Goal: Task Accomplishment & Management: Use online tool/utility

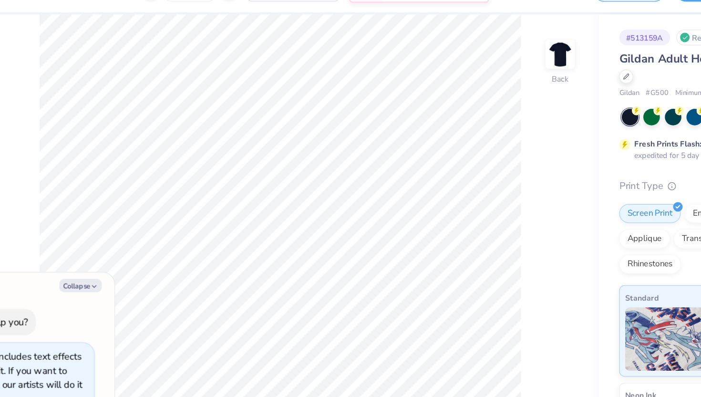
type textarea "x"
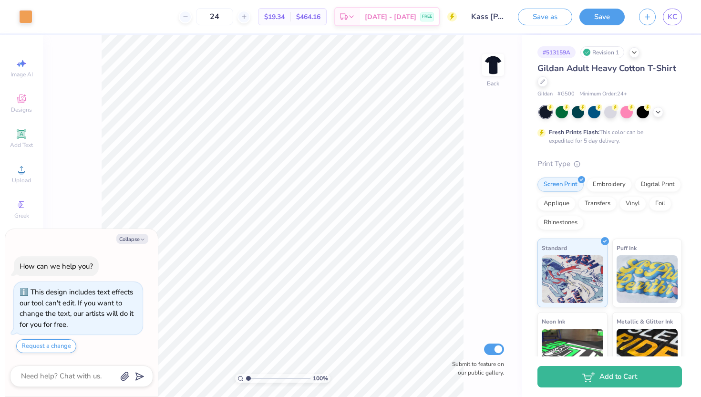
type input "1.07"
type textarea "x"
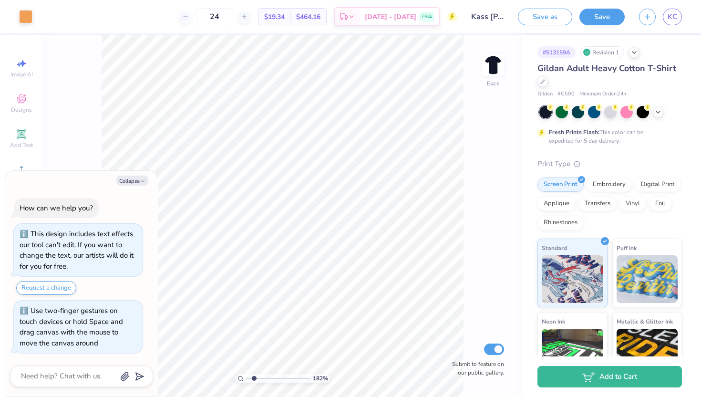
drag, startPoint x: 247, startPoint y: 379, endPoint x: 254, endPoint y: 377, distance: 6.8
type input "1.93"
click at [254, 377] on input "range" at bounding box center [278, 378] width 64 height 9
click at [140, 181] on icon "button" at bounding box center [143, 181] width 6 height 6
type textarea "x"
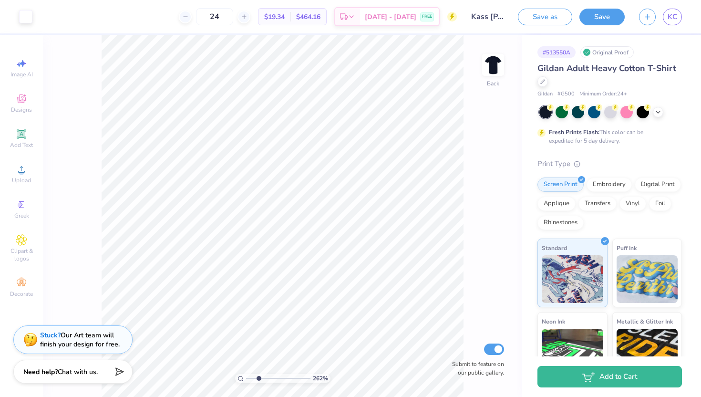
drag, startPoint x: 249, startPoint y: 377, endPoint x: 259, endPoint y: 376, distance: 10.0
click at [259, 376] on input "range" at bounding box center [278, 378] width 64 height 9
drag, startPoint x: 259, startPoint y: 378, endPoint x: 253, endPoint y: 376, distance: 6.8
type input "1.73"
click at [253, 376] on input "range" at bounding box center [278, 378] width 64 height 9
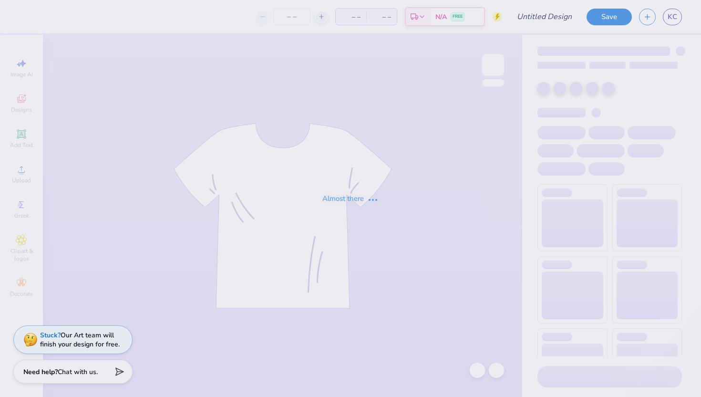
type input "Kass [PERSON_NAME] : The [GEOGRAPHIC_DATA][US_STATE]"
type input "24"
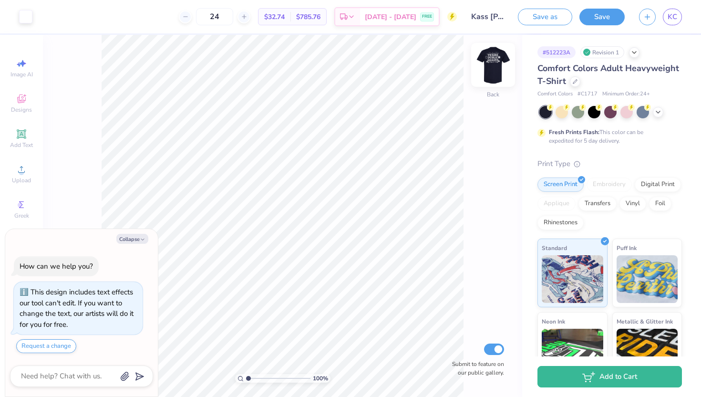
click at [487, 62] on img at bounding box center [493, 65] width 38 height 38
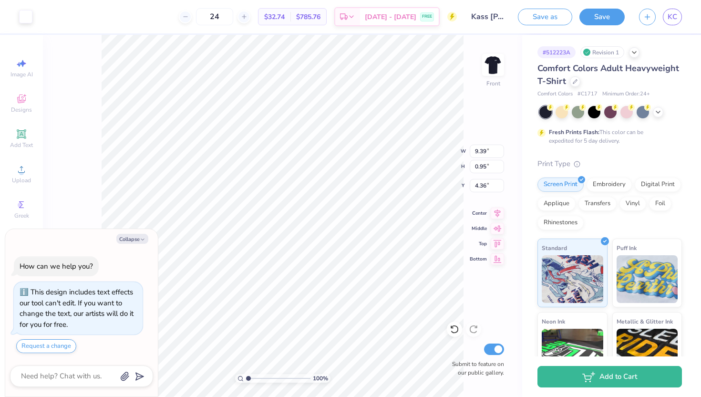
type textarea "x"
type input "1.48"
click at [251, 376] on input "range" at bounding box center [278, 378] width 64 height 9
click at [136, 238] on button "Collapse" at bounding box center [132, 239] width 32 height 10
type textarea "x"
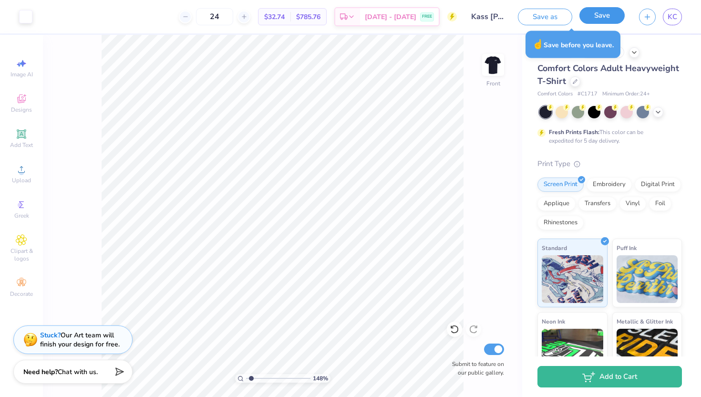
click at [598, 22] on button "Save" at bounding box center [602, 15] width 45 height 17
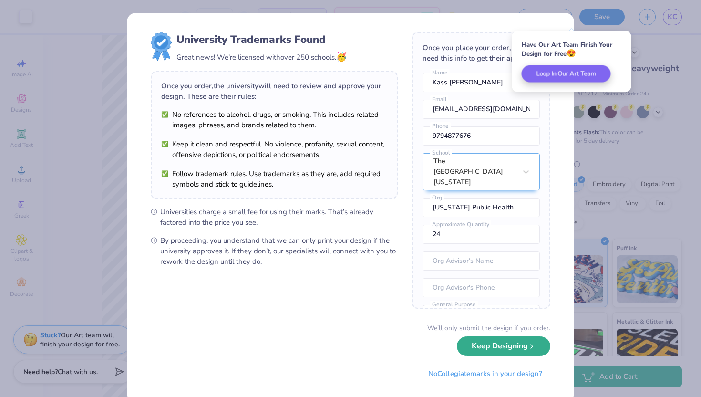
click at [539, 352] on button "Keep Designing" at bounding box center [503, 346] width 93 height 20
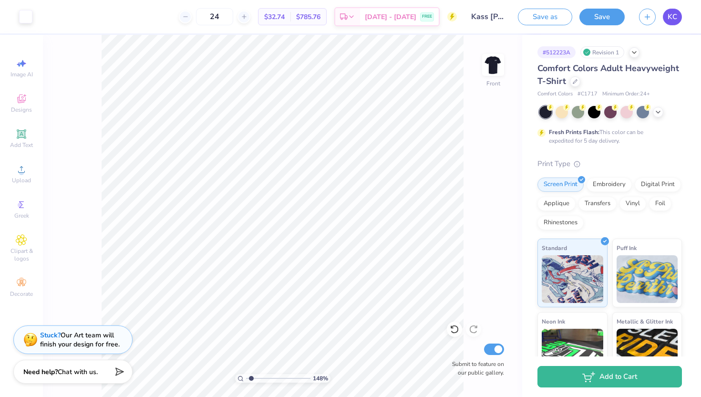
click at [671, 21] on span "KC" at bounding box center [673, 16] width 10 height 11
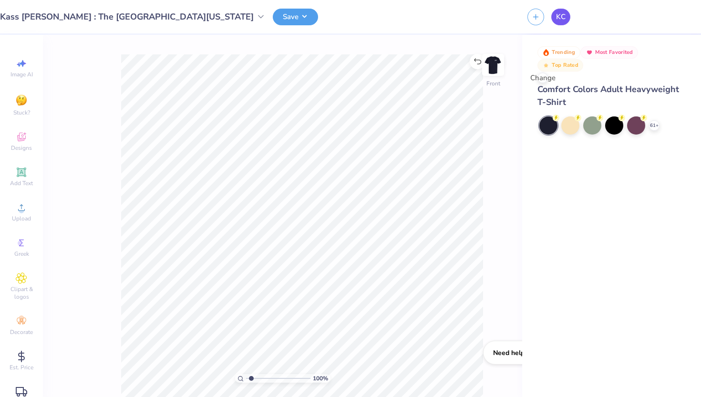
type input "1"
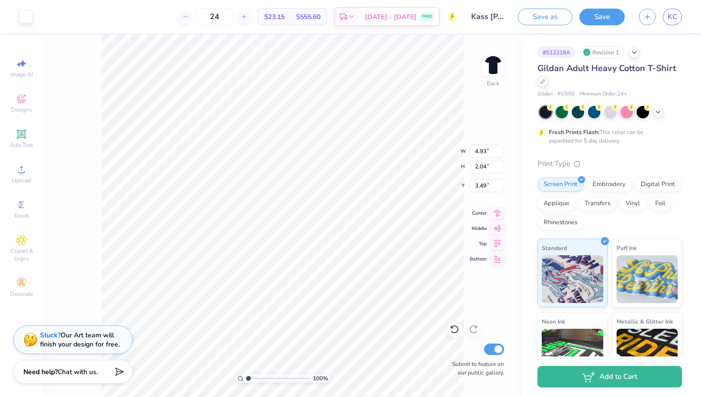
type input "7.27"
type input "1.81"
type input "6.01"
type input "1.55"
type input "1.66"
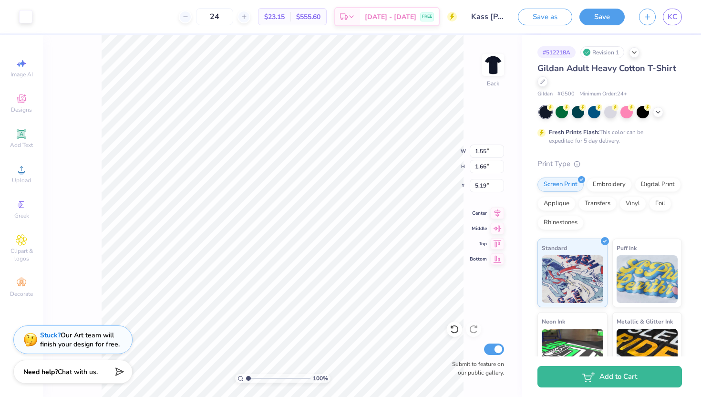
type input "5.02"
type input "4.92"
type input "2.02"
type input "3.46"
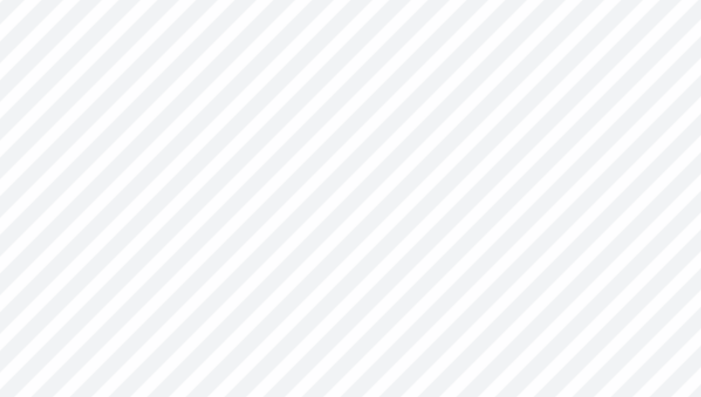
type input "3.51"
type input "4.60"
type input "3.97"
type input "4.42"
type input "3.79"
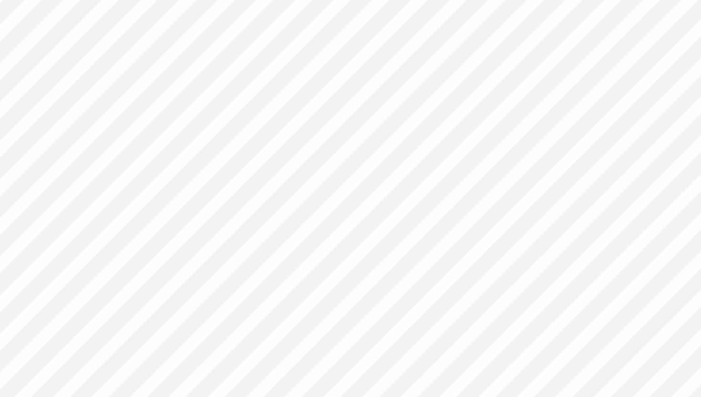
type input "3.49"
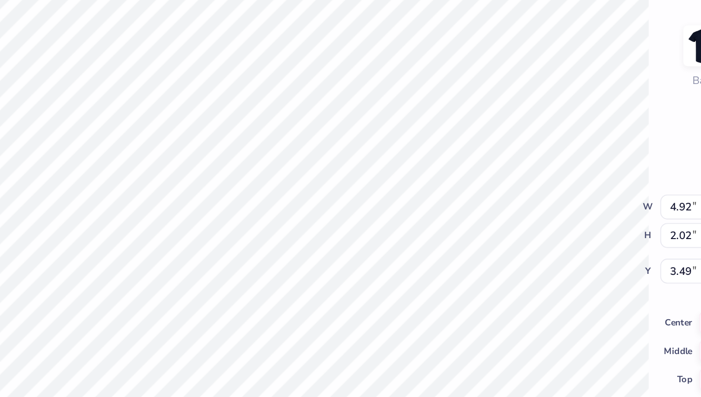
type input "4.84"
type input "2.34"
type input "3.31"
type input "5.43"
type input "2.62"
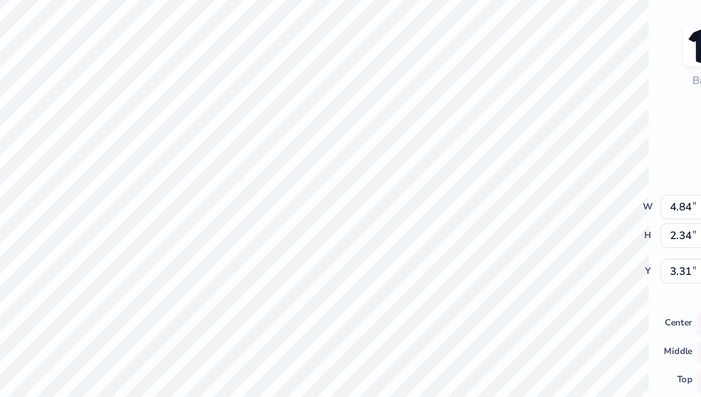
type input "3.33"
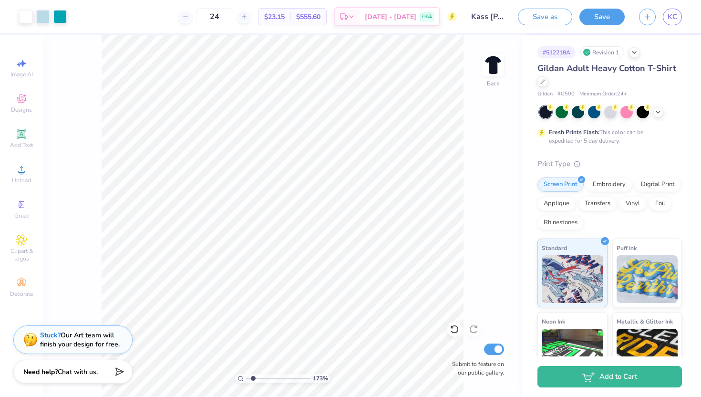
drag, startPoint x: 247, startPoint y: 376, endPoint x: 253, endPoint y: 376, distance: 5.7
type input "1.73"
click at [253, 376] on input "range" at bounding box center [278, 378] width 64 height 9
click at [597, 16] on button "Save" at bounding box center [602, 15] width 45 height 17
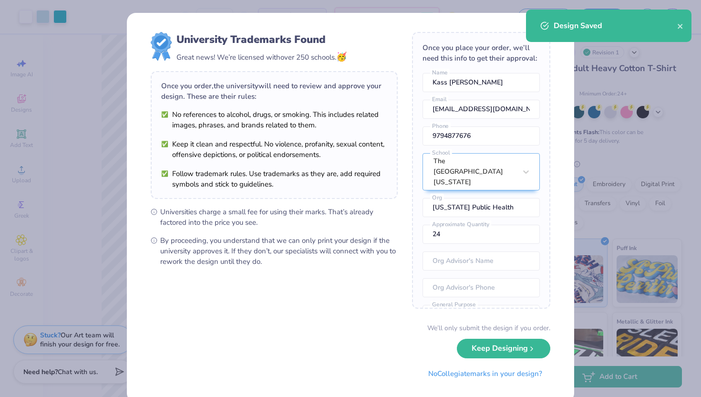
scroll to position [18, 0]
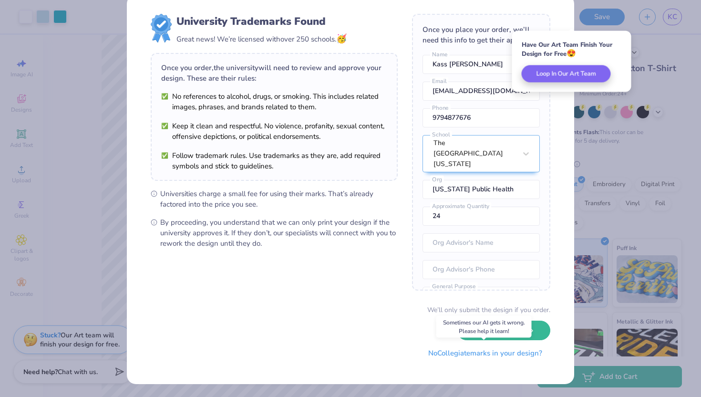
click at [492, 356] on button "No Collegiate marks in your design?" at bounding box center [485, 353] width 130 height 20
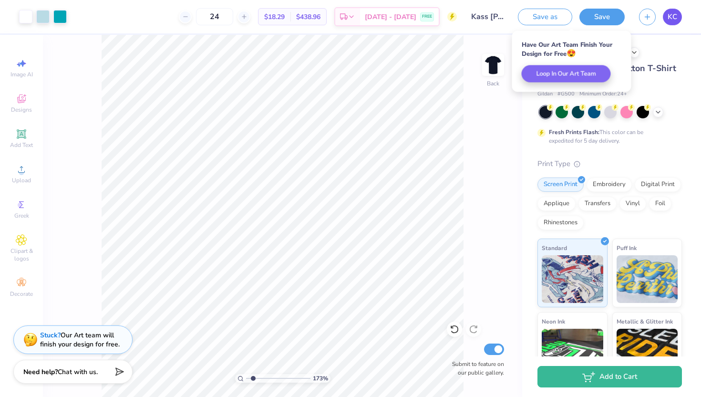
click at [672, 21] on span "KC" at bounding box center [673, 16] width 10 height 11
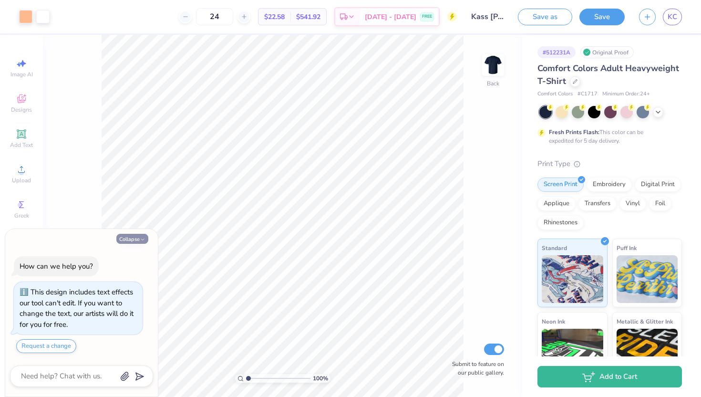
click at [142, 237] on icon "button" at bounding box center [143, 240] width 6 height 6
type textarea "x"
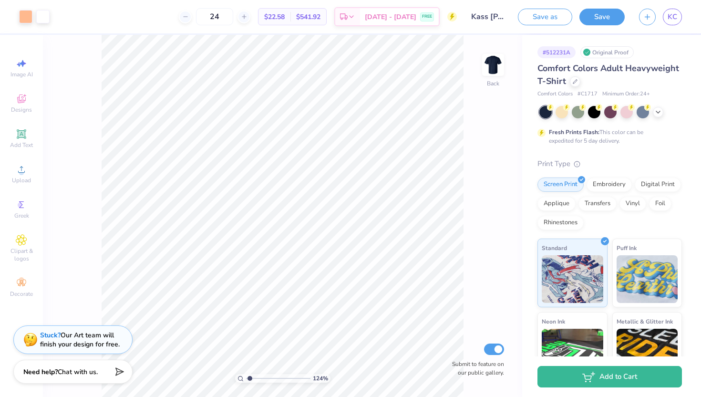
type input "1.24"
click at [249, 377] on input "range" at bounding box center [278, 378] width 64 height 9
click at [675, 16] on span "KC" at bounding box center [673, 16] width 10 height 11
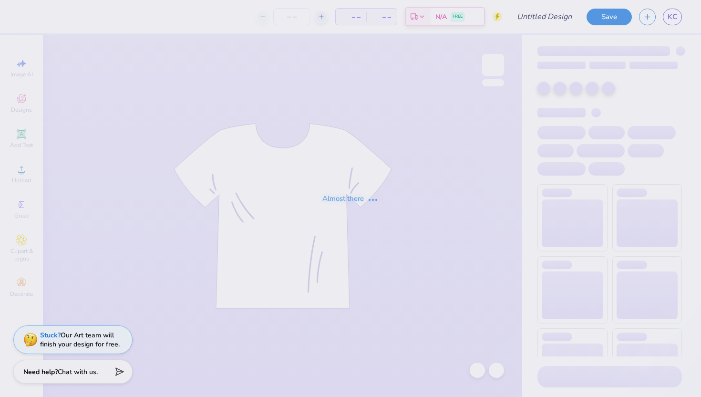
type input "Kass [PERSON_NAME] : The [GEOGRAPHIC_DATA][US_STATE]"
type input "24"
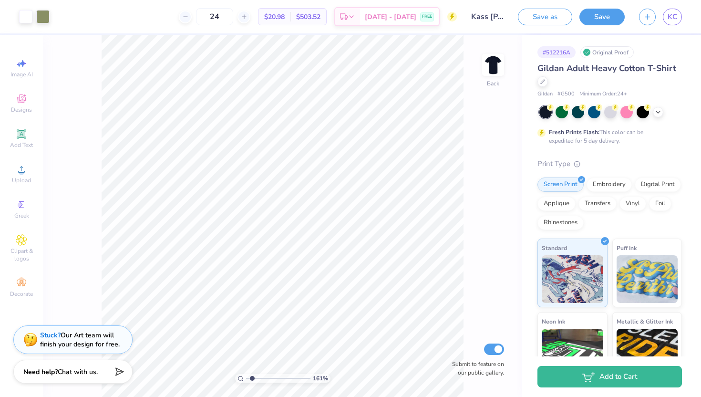
type input "1.59"
click at [252, 378] on input "range" at bounding box center [278, 378] width 64 height 9
click at [673, 15] on span "KC" at bounding box center [673, 16] width 10 height 11
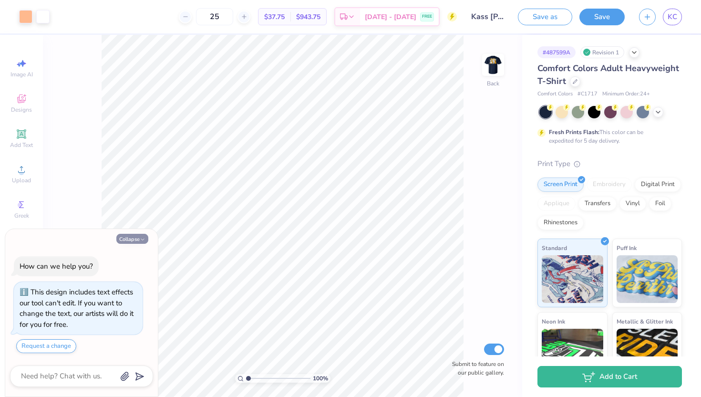
click at [131, 234] on button "Collapse" at bounding box center [132, 239] width 32 height 10
type textarea "x"
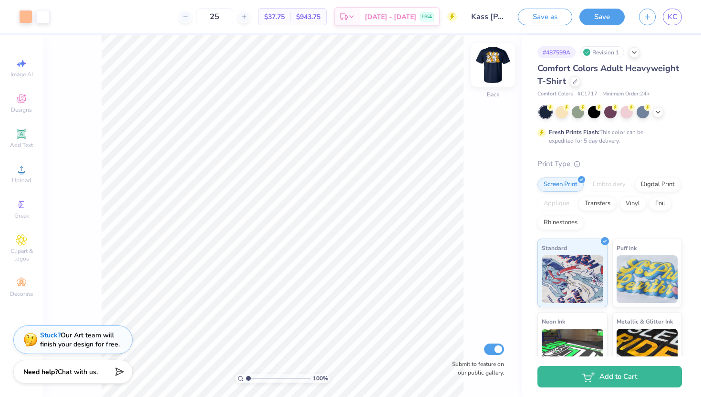
click at [488, 64] on img at bounding box center [493, 65] width 38 height 38
type input "1.42"
click at [251, 377] on input "range" at bounding box center [278, 378] width 64 height 9
click at [675, 18] on span "KC" at bounding box center [673, 16] width 10 height 11
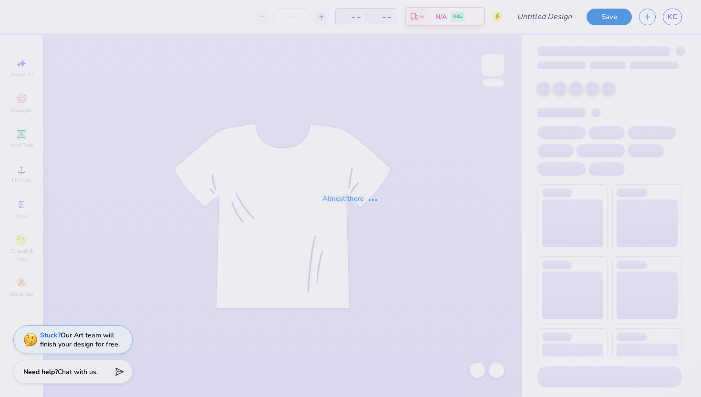
type input "Kass [PERSON_NAME] : The [GEOGRAPHIC_DATA][US_STATE]"
type input "24"
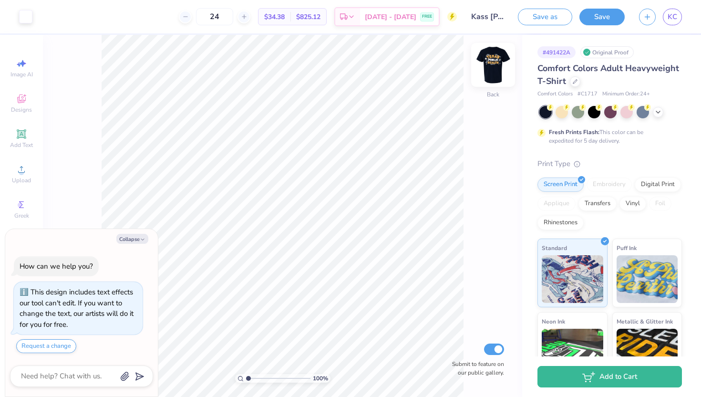
click at [489, 62] on img at bounding box center [493, 65] width 38 height 38
type textarea "x"
type input "1.3"
click at [250, 377] on input "range" at bounding box center [278, 378] width 64 height 9
click at [681, 10] on div "KC" at bounding box center [672, 17] width 19 height 17
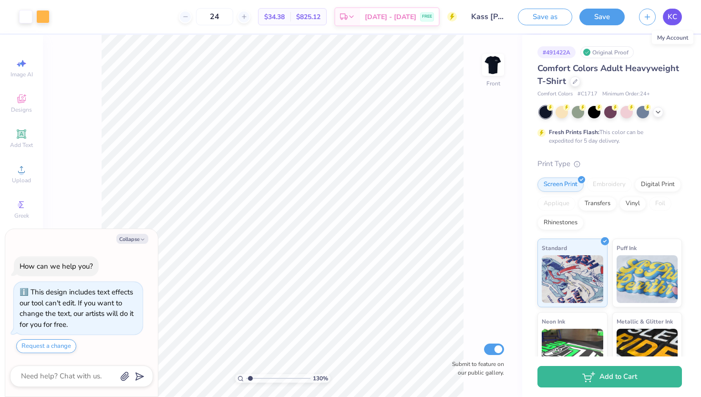
click at [674, 15] on span "KC" at bounding box center [673, 16] width 10 height 11
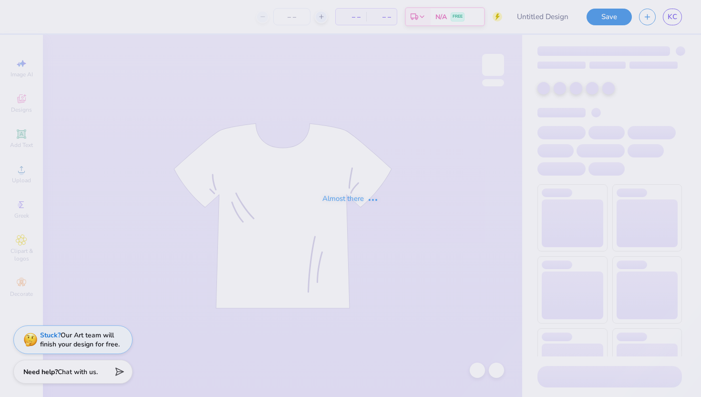
type input "Kass [PERSON_NAME] : The [GEOGRAPHIC_DATA][US_STATE]"
type input "24"
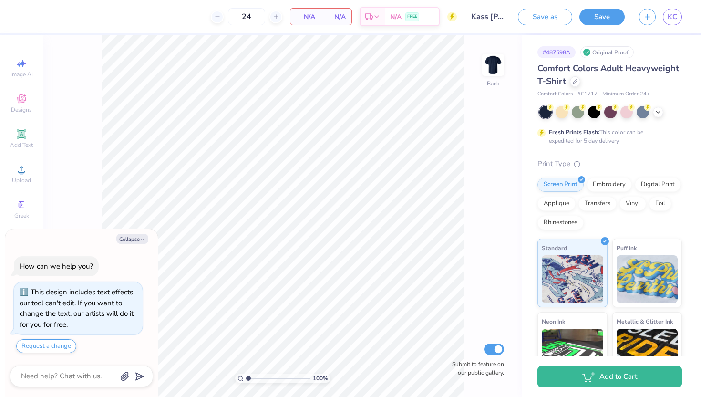
type textarea "x"
type input "1.7"
click at [252, 377] on input "range" at bounding box center [278, 378] width 64 height 9
click at [140, 238] on icon "button" at bounding box center [143, 240] width 6 height 6
type textarea "x"
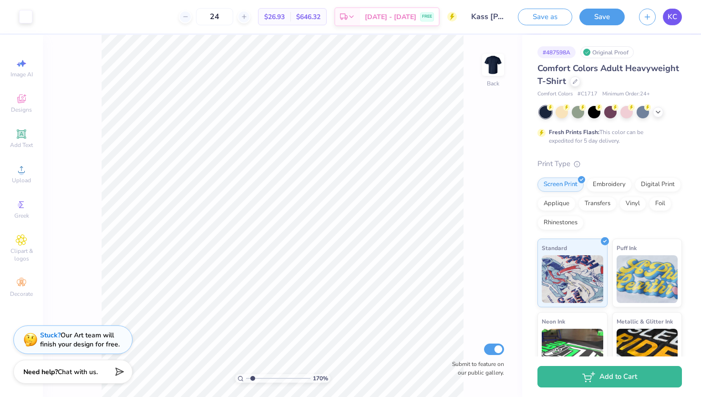
click at [676, 17] on span "KC" at bounding box center [673, 16] width 10 height 11
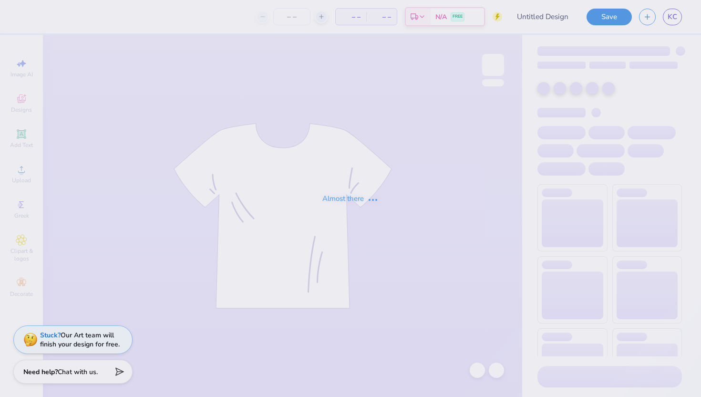
type input "Kass [PERSON_NAME] : The [GEOGRAPHIC_DATA][US_STATE]"
type input "24"
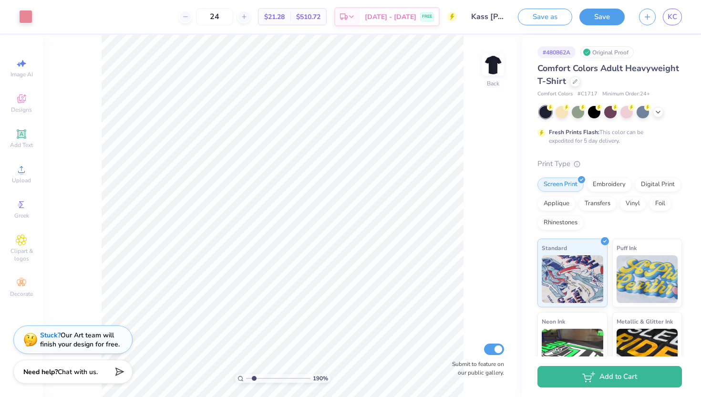
drag, startPoint x: 247, startPoint y: 376, endPoint x: 254, endPoint y: 375, distance: 6.7
type input "1.9"
click at [254, 375] on input "range" at bounding box center [278, 378] width 64 height 9
type input "0.38"
type input "0.56"
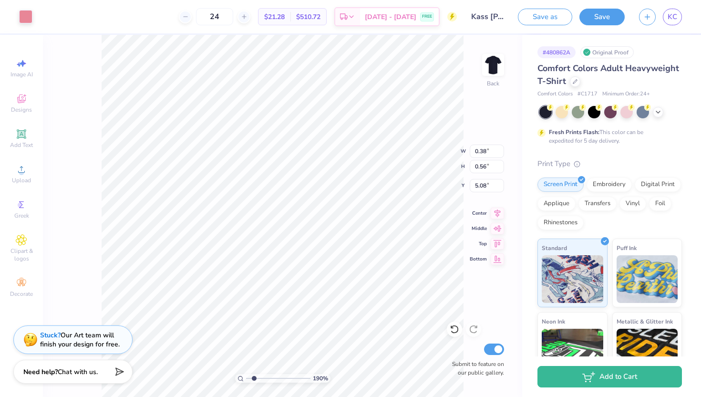
type input "5.08"
type input "3.95"
click at [453, 329] on icon at bounding box center [455, 329] width 10 height 10
type input "9.29"
click at [670, 22] on link "KC" at bounding box center [672, 17] width 19 height 17
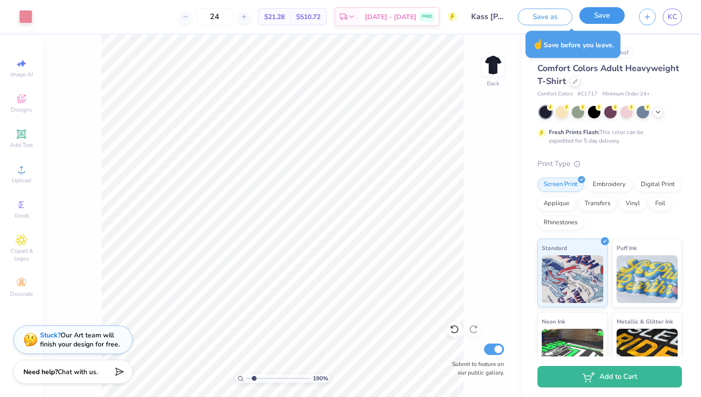
click at [611, 22] on button "Save" at bounding box center [602, 15] width 45 height 17
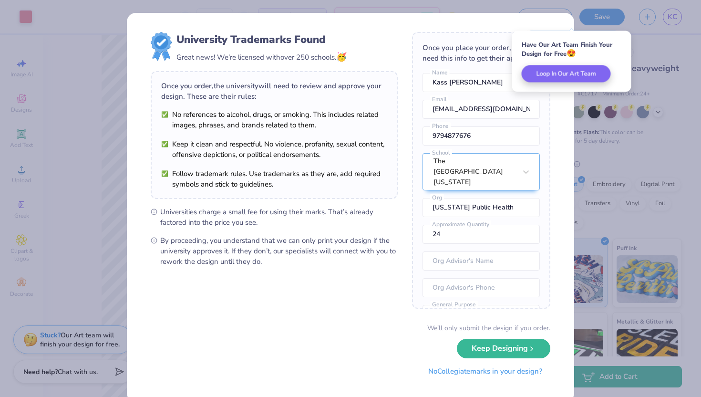
click at [478, 374] on button "No Collegiate marks in your design?" at bounding box center [485, 372] width 130 height 20
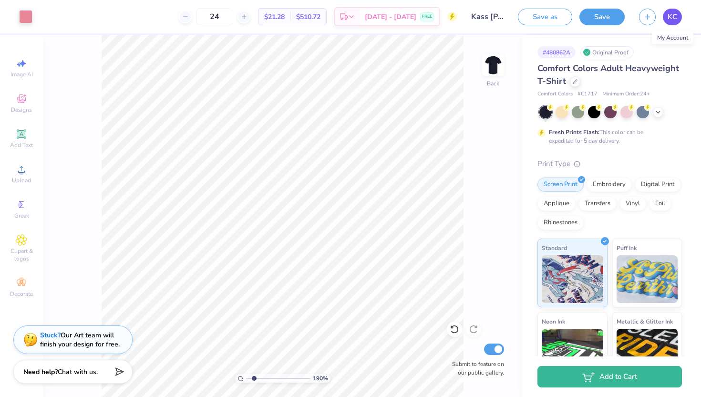
click at [677, 13] on link "KC" at bounding box center [672, 17] width 19 height 17
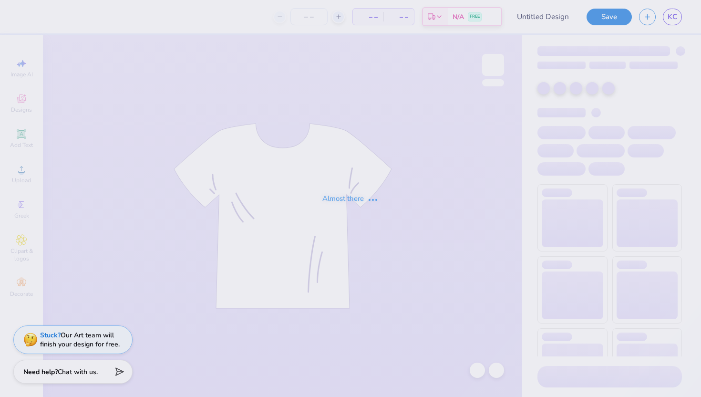
type input "Kass [PERSON_NAME] : The [GEOGRAPHIC_DATA][US_STATE]"
type input "50"
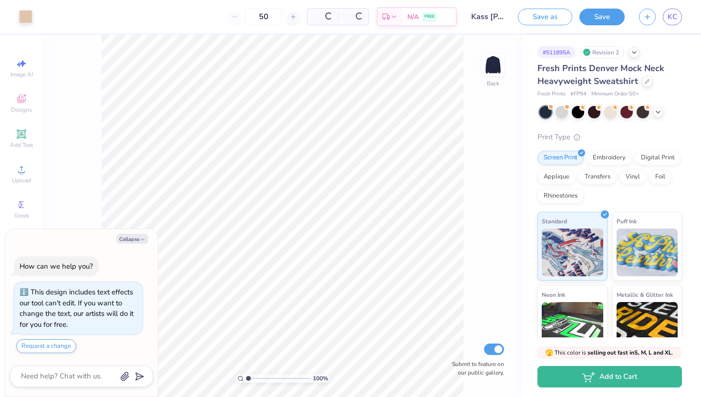
scroll to position [21, 0]
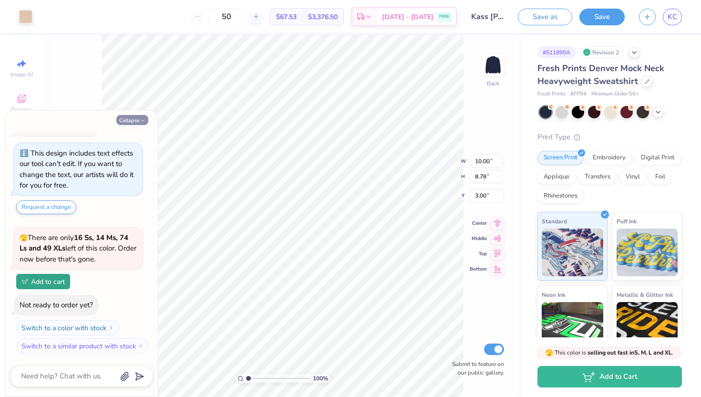
type textarea "x"
type input "12.32"
type input "10.82"
click at [135, 119] on button "Collapse" at bounding box center [132, 120] width 32 height 10
type textarea "x"
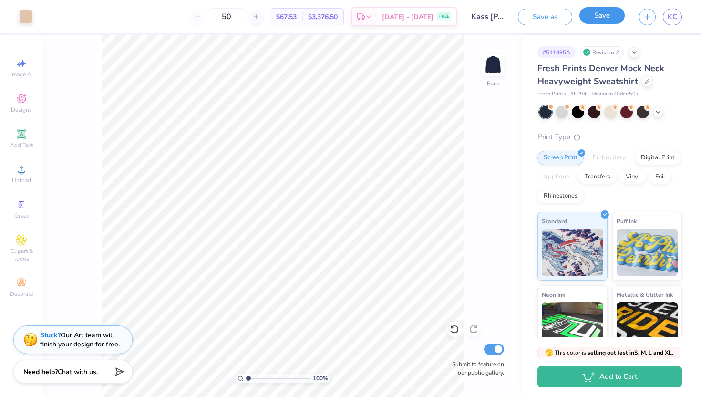
click at [611, 13] on button "Save" at bounding box center [602, 15] width 45 height 17
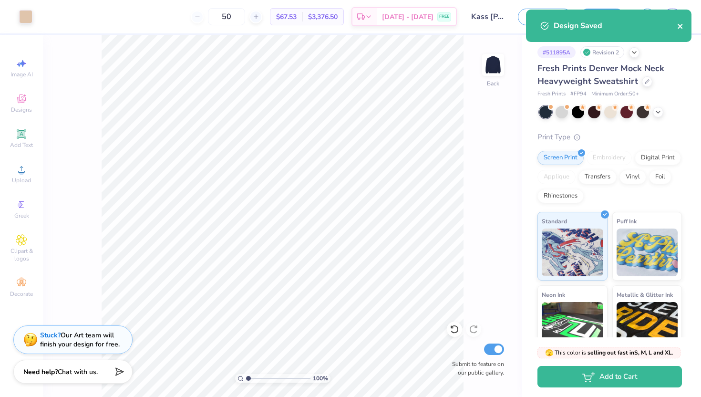
click at [679, 26] on icon "close" at bounding box center [680, 26] width 7 height 8
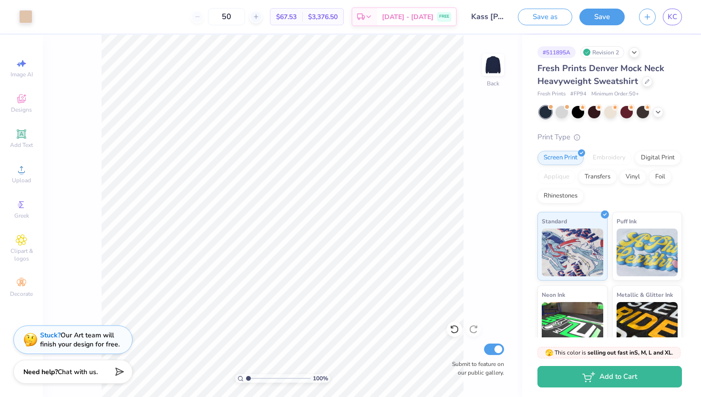
click at [674, 10] on div "Design Saved" at bounding box center [608, 29] width 169 height 43
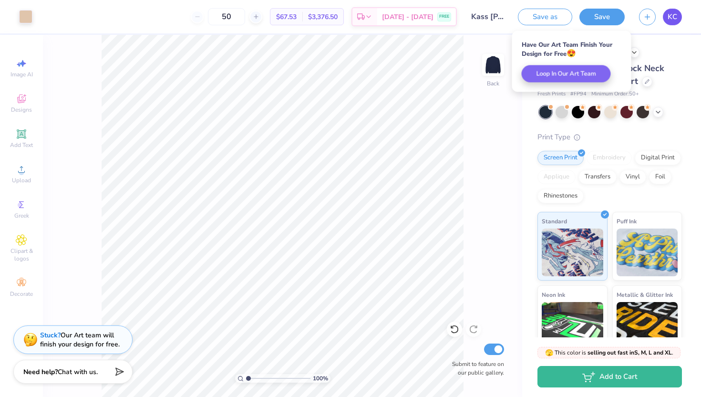
click at [674, 21] on span "KC" at bounding box center [673, 16] width 10 height 11
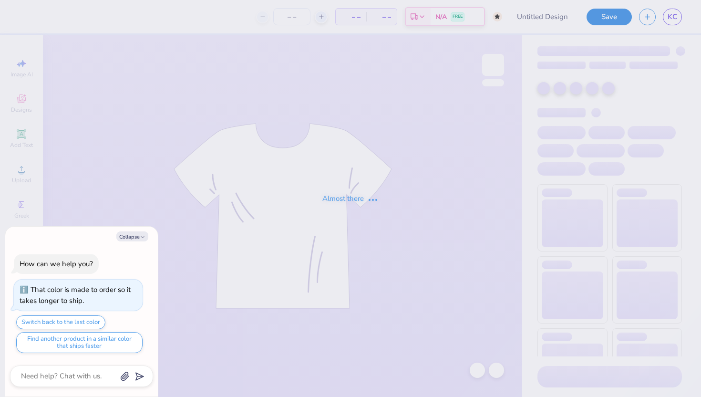
type textarea "x"
type input "Kass [PERSON_NAME] : The [GEOGRAPHIC_DATA][US_STATE]"
type input "50"
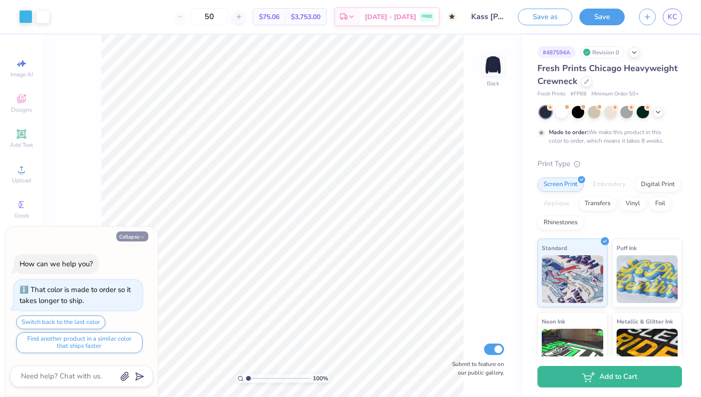
click at [131, 233] on button "Collapse" at bounding box center [132, 236] width 32 height 10
type textarea "x"
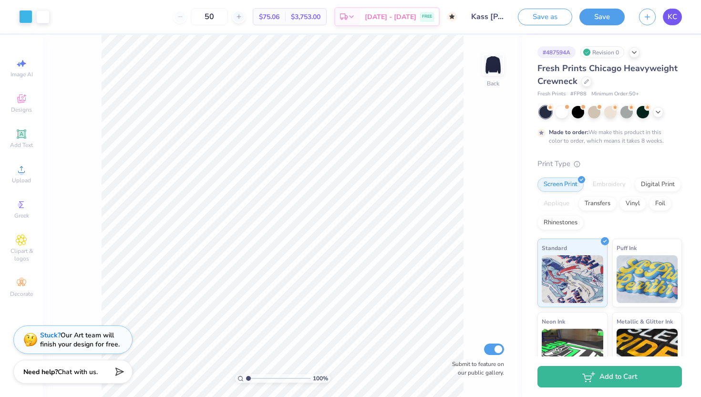
click at [676, 17] on span "KC" at bounding box center [673, 16] width 10 height 11
